Goal: Communication & Community: Answer question/provide support

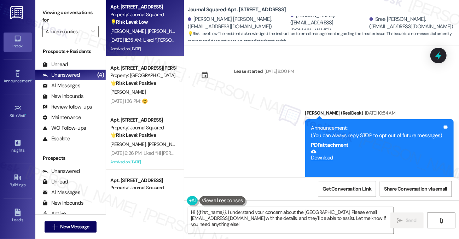
scroll to position [14261, 0]
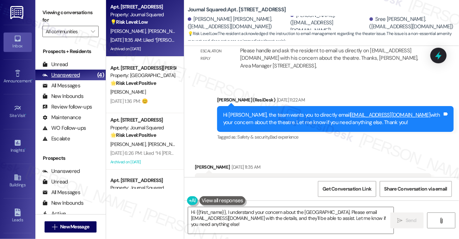
click at [58, 70] on div "Unanswered (4)" at bounding box center [70, 75] width 70 height 11
click at [63, 66] on div "Unread" at bounding box center [54, 64] width 25 height 7
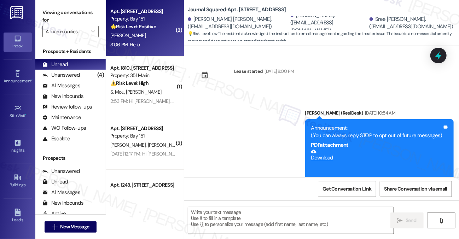
click at [150, 48] on div "3:06 PM: Hello 3:06 PM: Hello" at bounding box center [143, 44] width 67 height 9
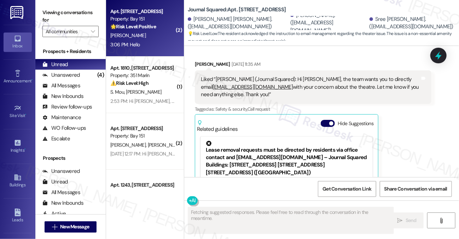
type textarea "Fetching suggested responses. Please feel free to read through the conversation…"
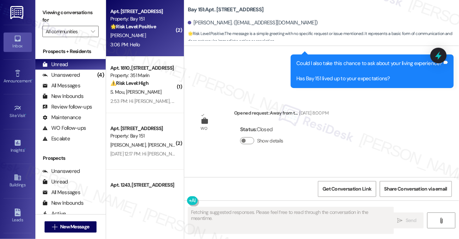
scroll to position [161, 0]
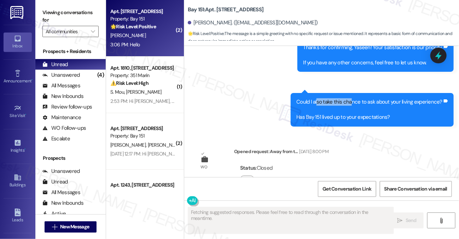
drag, startPoint x: 318, startPoint y: 96, endPoint x: 351, endPoint y: 105, distance: 34.0
click at [351, 105] on div "Could I also take this chance to ask about your living experience? Has Bay 151 …" at bounding box center [372, 109] width 163 height 33
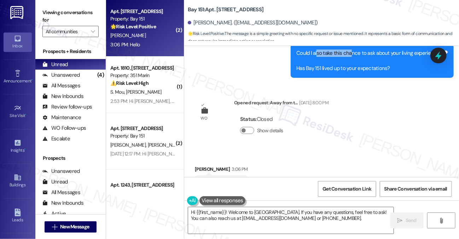
scroll to position [232, 0]
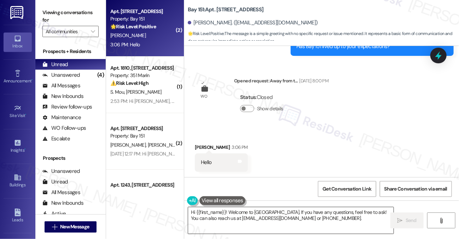
click at [255, 217] on textarea "Hi {{first_name}}! Welcome to [GEOGRAPHIC_DATA]. If you have any questions, fee…" at bounding box center [290, 220] width 205 height 27
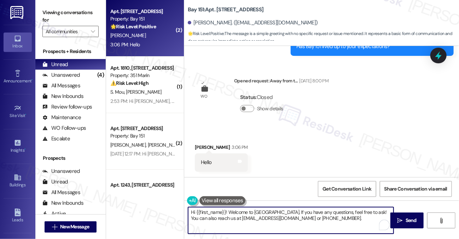
drag, startPoint x: 302, startPoint y: 222, endPoint x: 228, endPoint y: 209, distance: 74.2
click at [228, 209] on textarea "Hi {{first_name}}! Welcome to [GEOGRAPHIC_DATA]. If you have any questions, fee…" at bounding box center [290, 220] width 205 height 27
click at [201, 148] on div "[PERSON_NAME] 3:06 PM" at bounding box center [221, 149] width 53 height 10
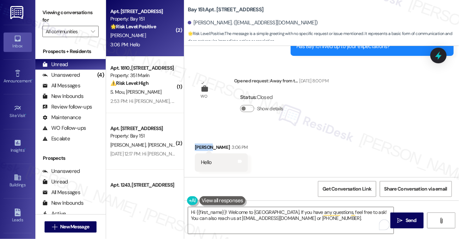
click at [201, 148] on div "[PERSON_NAME] 3:06 PM" at bounding box center [221, 149] width 53 height 10
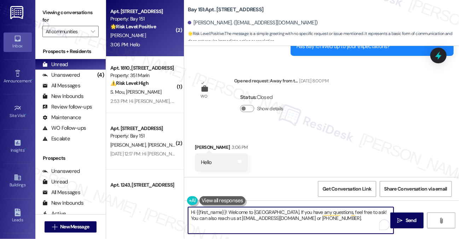
click at [299, 212] on textarea "Hi {{first_name}}! Welcome to [GEOGRAPHIC_DATA]. If you have any questions, fee…" at bounding box center [290, 220] width 205 height 27
drag, startPoint x: 303, startPoint y: 219, endPoint x: 229, endPoint y: 211, distance: 73.6
click at [229, 211] on textarea "Hi {{first_name}}! Welcome to [GEOGRAPHIC_DATA]. If you have any questions, fee…" at bounding box center [290, 220] width 205 height 27
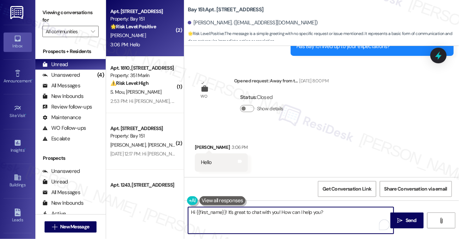
click at [258, 212] on textarea "Hi {{first_name}}! It's great to chat with you! How can I help you?" at bounding box center [290, 220] width 205 height 27
click at [258, 210] on textarea "Hi {{first_name}}! It's great to hear from you! How can I help you?" at bounding box center [290, 220] width 205 height 27
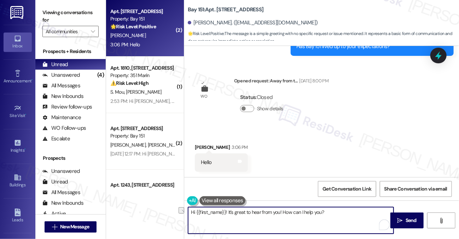
click at [361, 212] on textarea "Hi {{first_name}}! It's great to hear from you! How can I help you?" at bounding box center [290, 220] width 205 height 27
click at [337, 211] on textarea "Hi {{first_name}}! It's great to hear from you! How can I help you?" at bounding box center [290, 220] width 205 height 27
drag, startPoint x: 337, startPoint y: 211, endPoint x: 283, endPoint y: 211, distance: 53.7
click at [283, 211] on textarea "Hi {{first_name}}! It's great to hear from you! How can I help you?" at bounding box center [290, 220] width 205 height 27
click at [342, 213] on textarea "Hi {{first_name}}! It's great to hear from you! Is there anything I can help yo…" at bounding box center [290, 220] width 205 height 27
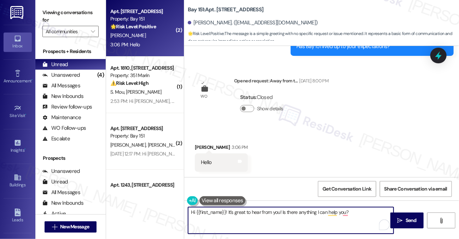
click at [342, 213] on textarea "Hi {{first_name}}! It's great to hear from you! Is there anything I can help yo…" at bounding box center [290, 220] width 205 height 27
drag, startPoint x: 347, startPoint y: 214, endPoint x: 282, endPoint y: 208, distance: 65.4
click at [282, 208] on textarea "Hi {{first_name}}! It's great to hear from you! Is there anything I can help yo?" at bounding box center [290, 220] width 205 height 27
type textarea "Hi {{first_name}}! It's great to hear from you! How can I help?"
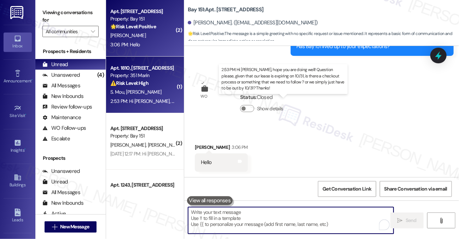
scroll to position [232, 0]
click at [154, 99] on div "2:53 PM: Hi [PERSON_NAME], hope you are doing well! Question please, given that…" at bounding box center [342, 101] width 464 height 6
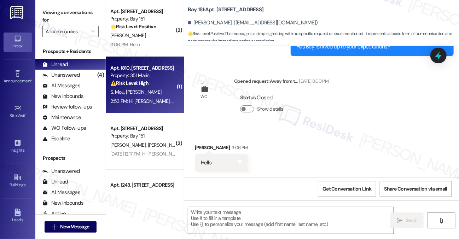
type textarea "Fetching suggested responses. Please feel free to read through the conversation…"
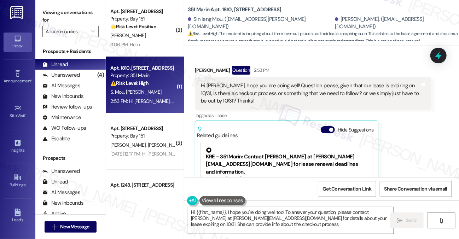
scroll to position [4119, 0]
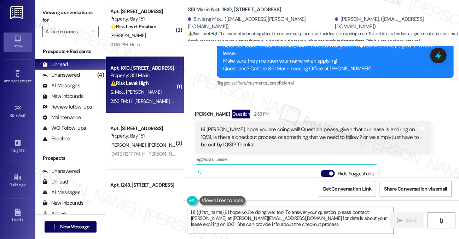
click at [264, 126] on div "Hi [PERSON_NAME], hope you are doing well! Question please, given that our leas…" at bounding box center [310, 137] width 219 height 23
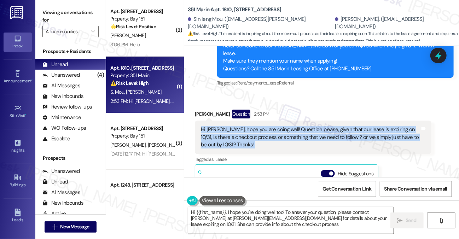
click at [264, 126] on div "Hi [PERSON_NAME], hope you are doing well! Question please, given that our leas…" at bounding box center [310, 137] width 219 height 23
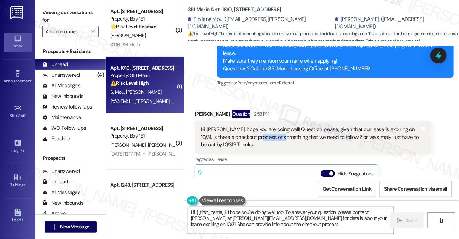
click at [264, 126] on div "Hi [PERSON_NAME], hope you are doing well! Question please, given that our leas…" at bounding box center [310, 137] width 219 height 23
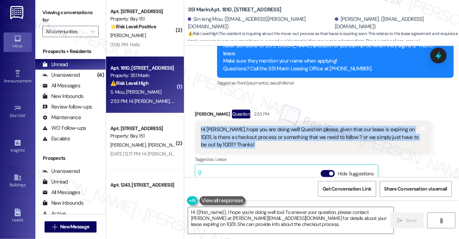
click at [264, 126] on div "Hi [PERSON_NAME], hope you are doing well! Question please, given that our leas…" at bounding box center [310, 137] width 219 height 23
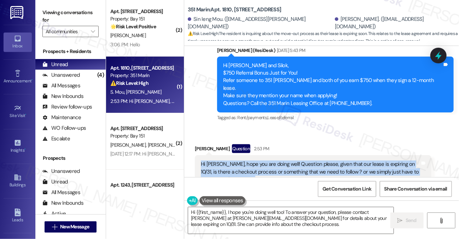
scroll to position [4084, 0]
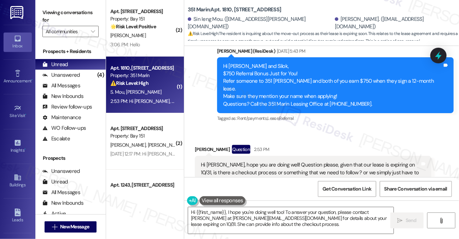
click at [195, 145] on div "[PERSON_NAME] Question 2:53 PM" at bounding box center [313, 150] width 236 height 11
copy div "Silok"
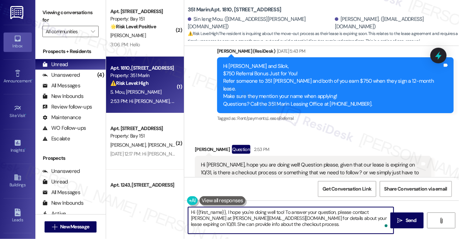
drag, startPoint x: 196, startPoint y: 212, endPoint x: 226, endPoint y: 210, distance: 29.7
click at [226, 210] on textarea "Hi {{first_name}}, I hope you're doing well too! To answer your question, pleas…" at bounding box center [290, 220] width 205 height 27
paste textarea "Silok"
click at [207, 212] on textarea "Hi [PERSON_NAME], I hope you're doing well too! To answer your question, please…" at bounding box center [290, 220] width 205 height 27
drag, startPoint x: 252, startPoint y: 212, endPoint x: 293, endPoint y: 207, distance: 41.6
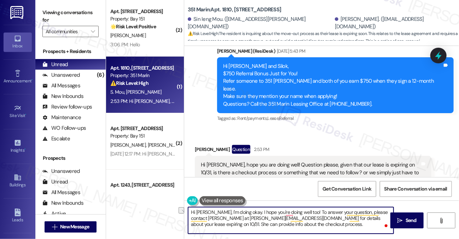
click at [293, 207] on textarea "Hi [PERSON_NAME], I'm doing okay. I hope you're doing well too! To answer your …" at bounding box center [290, 220] width 205 height 27
click at [300, 210] on textarea "Hi [PERSON_NAME], I'm doing okay. I hope you are too! To answer your question, …" at bounding box center [290, 220] width 205 height 27
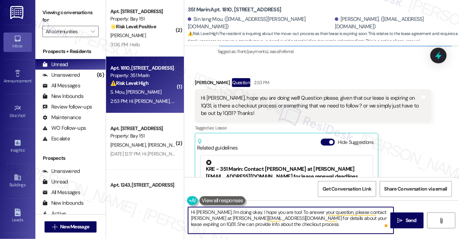
scroll to position [4190, 0]
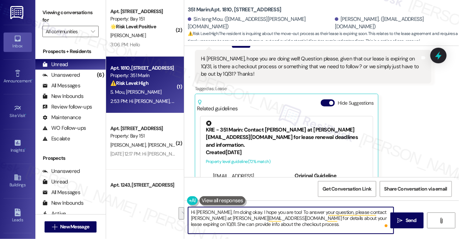
drag, startPoint x: 280, startPoint y: 226, endPoint x: 337, endPoint y: 216, distance: 57.5
click at [341, 215] on textarea "Hi [PERSON_NAME], I'm doing okay. I hope you are too! To answer your question, …" at bounding box center [290, 220] width 205 height 27
click at [326, 218] on textarea "Hi [PERSON_NAME], I'm doing okay. I hope you are too! To answer your question, …" at bounding box center [290, 220] width 205 height 27
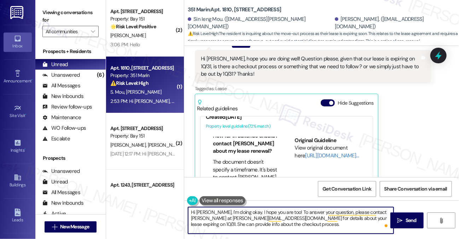
scroll to position [424, 0]
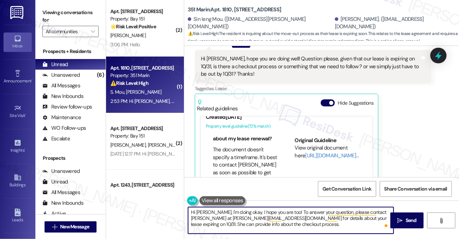
click at [259, 222] on textarea "Hi [PERSON_NAME], I'm doing okay. I hope you are too! To answer your question, …" at bounding box center [290, 220] width 205 height 27
click at [231, 209] on textarea "Hi [PERSON_NAME], I'm doing okay. I hope you are too! To answer your question, …" at bounding box center [290, 220] width 205 height 27
click at [366, 230] on textarea "Hi [PERSON_NAME], I'm doing great. I hope you are too! To answer your question,…" at bounding box center [290, 220] width 205 height 27
click at [348, 223] on textarea "Hi [PERSON_NAME], I'm doing great. I hope you are too! To answer your question,…" at bounding box center [290, 220] width 205 height 27
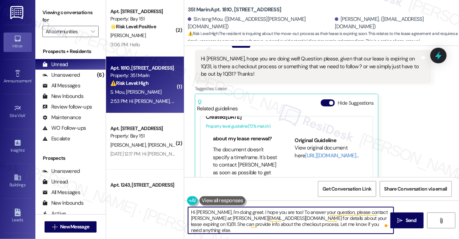
type textarea "Hi [PERSON_NAME], I'm doing great. I hope you are too! To answer your question,…"
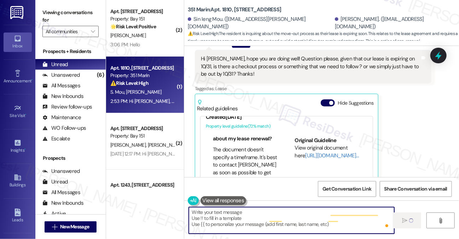
type textarea "Fetching suggested responses. Please feel free to read through the conversation…"
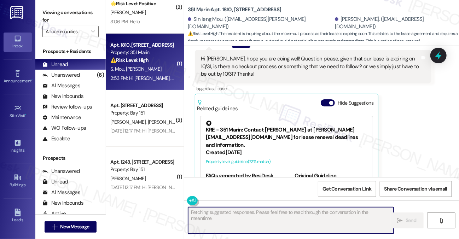
scroll to position [35, 0]
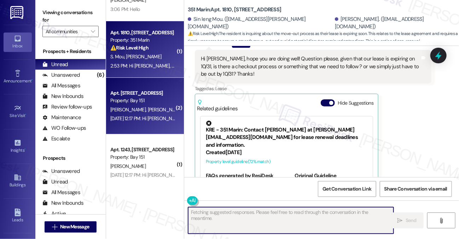
click at [152, 106] on div "[PERSON_NAME] [PERSON_NAME]" at bounding box center [143, 109] width 67 height 9
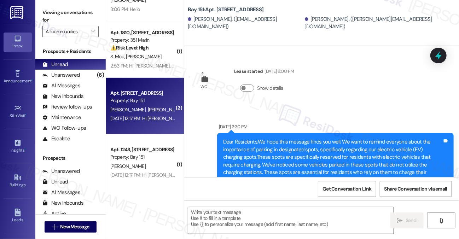
type textarea "Fetching suggested responses. Please feel free to read through the conversation…"
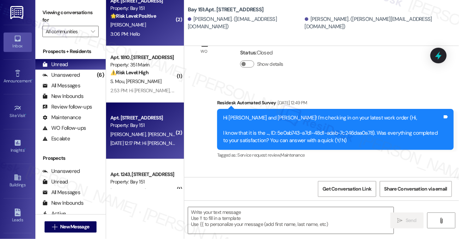
scroll to position [0, 0]
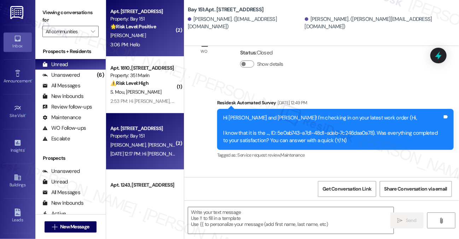
click at [153, 43] on div "3:06 PM: Hello 3:06 PM: Hello" at bounding box center [143, 44] width 67 height 9
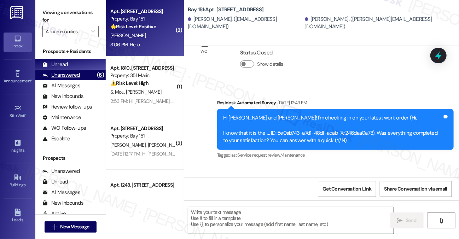
type textarea "Fetching suggested responses. Please feel free to read through the conversation…"
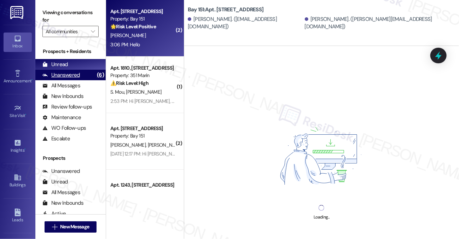
click at [70, 72] on div "Unanswered" at bounding box center [60, 74] width 37 height 7
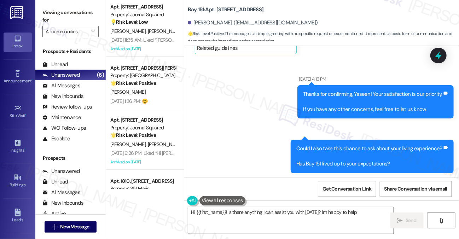
type textarea "Hi {{first_name}}! Is there anything I can assist you with [DATE]? I'm happy to…"
click at [86, 32] on input "All communities" at bounding box center [67, 31] width 42 height 11
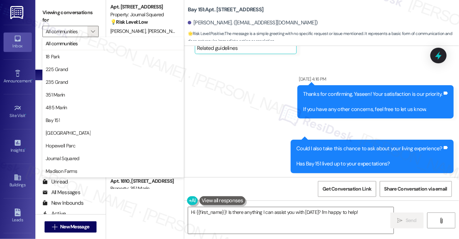
click at [245, 60] on div "Sent via SMS [DATE] 4:16 PM Thanks for confirming, Yaseen! Your satisfaction is…" at bounding box center [321, 118] width 275 height 119
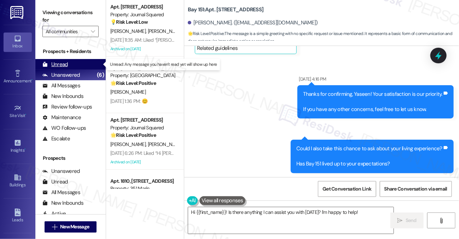
click at [78, 65] on div "Unread (0)" at bounding box center [70, 64] width 70 height 11
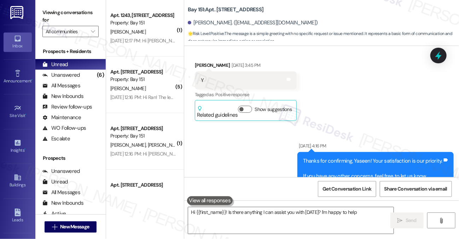
type textarea "Hi {{first_name}}! Is there anything I can assist you with [DATE]? I'm happy to…"
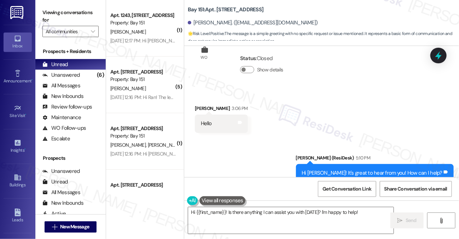
scroll to position [291, 0]
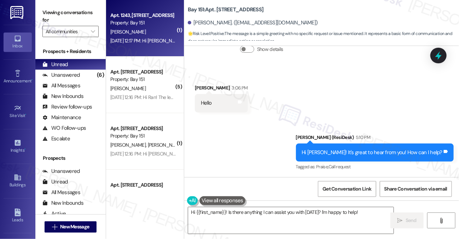
click at [140, 40] on div "[DATE] 12:17 PM: Hi [PERSON_NAME]! The leasing office will be closed [DATE][DAT…" at bounding box center [337, 40] width 455 height 6
type textarea "Hi {{first_name}}! Is there anything I can assist you with [DATE]? I'm happy to…"
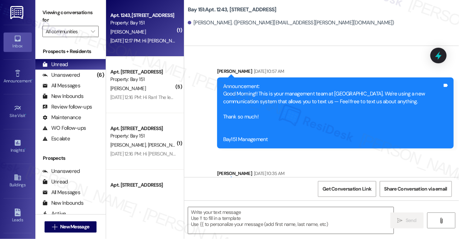
type textarea "Fetching suggested responses. Please feel free to read through the conversation…"
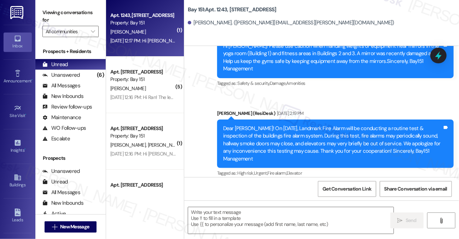
scroll to position [25159, 0]
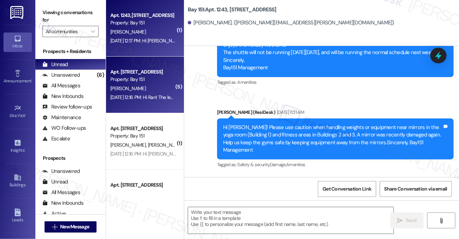
click at [154, 82] on div "Property: Bay 151" at bounding box center [142, 79] width 65 height 7
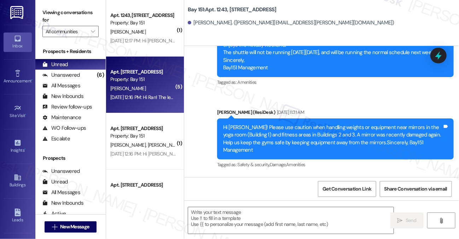
type textarea "Fetching suggested responses. Please feel free to read through the conversation…"
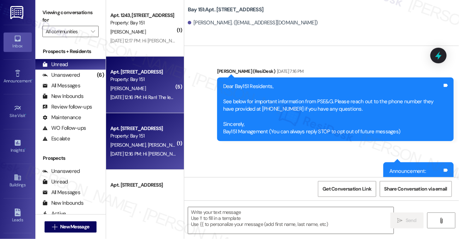
click at [154, 121] on div "Apt. 2224, [STREET_ADDRESS] Property: Bay 151 [PERSON_NAME] [PERSON_NAME] N. [P…" at bounding box center [145, 141] width 78 height 57
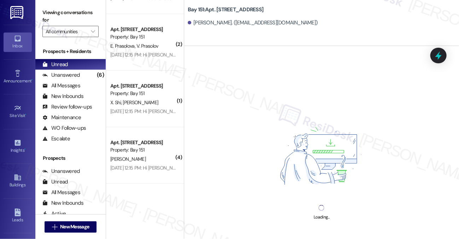
scroll to position [293, 0]
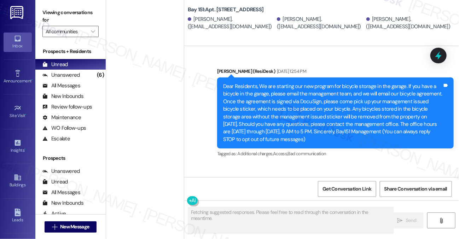
type textarea "Fetching suggested responses. Please feel free to read through the conversation…"
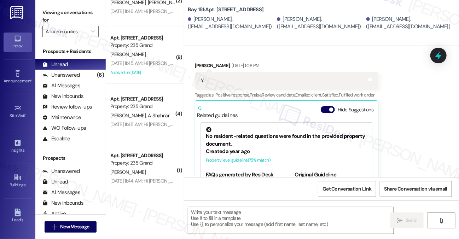
scroll to position [2639, 0]
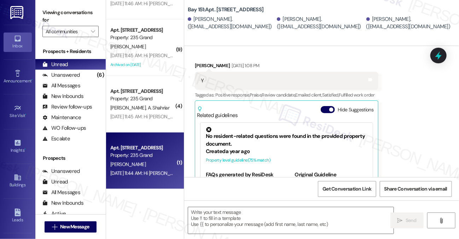
click at [173, 166] on div "[PERSON_NAME]" at bounding box center [143, 164] width 67 height 9
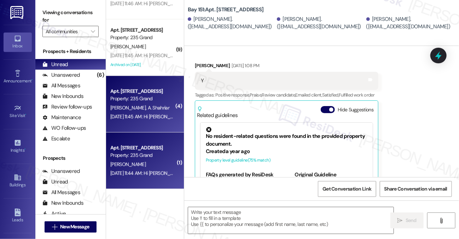
click at [158, 120] on div "[DATE] 11:45 AM: Hi [PERSON_NAME] and [PERSON_NAME]! Please note that Managemen…" at bounding box center [143, 116] width 67 height 9
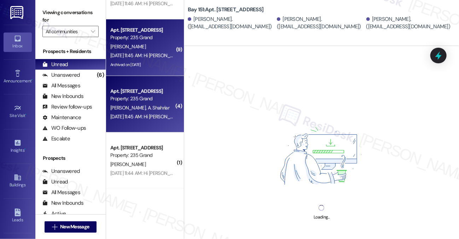
click at [154, 61] on div "Archived on [DATE]" at bounding box center [143, 64] width 67 height 9
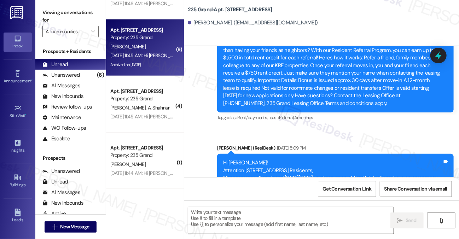
type textarea "Fetching suggested responses. Please feel free to read through the conversation…"
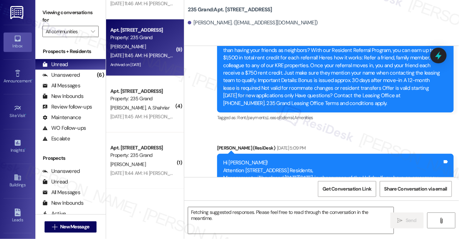
scroll to position [5490, 0]
